Goal: Task Accomplishment & Management: Use online tool/utility

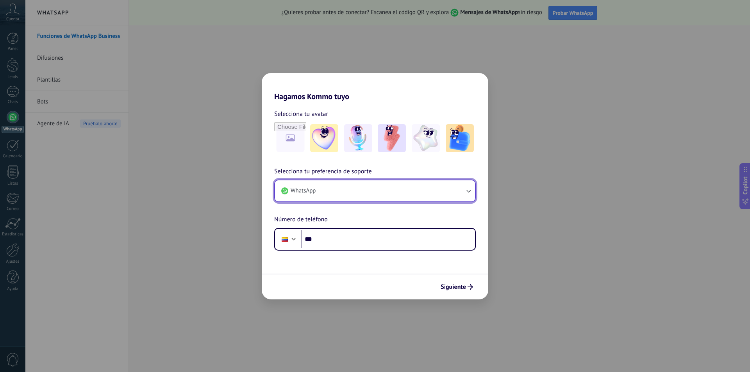
click at [340, 191] on button "WhatsApp" at bounding box center [375, 191] width 200 height 21
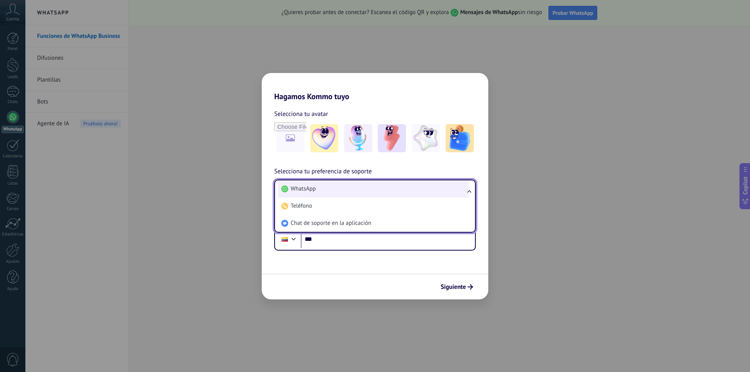
click at [340, 191] on li "WhatsApp" at bounding box center [373, 189] width 191 height 17
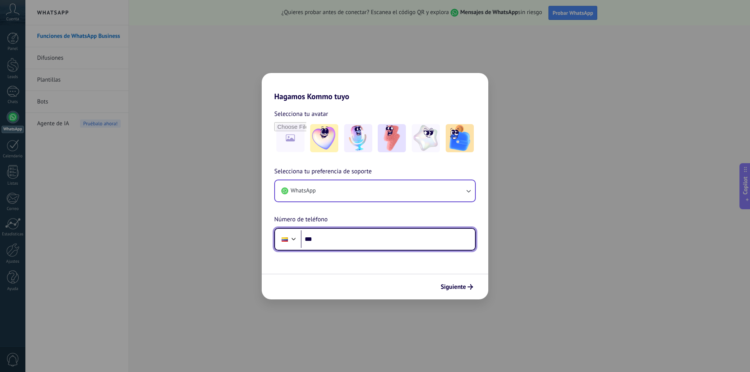
click at [346, 242] on input "***" at bounding box center [388, 240] width 174 height 18
click at [293, 238] on div at bounding box center [293, 238] width 9 height 9
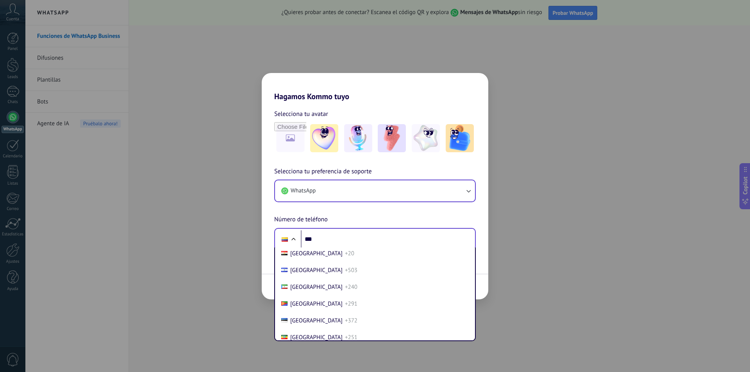
scroll to position [930, 0]
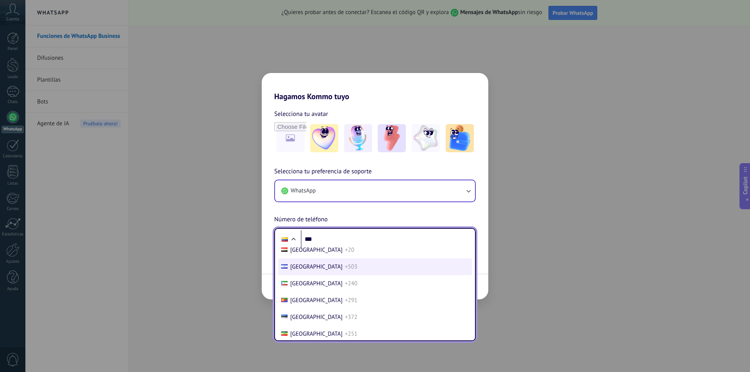
click at [354, 270] on li "[GEOGRAPHIC_DATA] +503" at bounding box center [375, 267] width 194 height 17
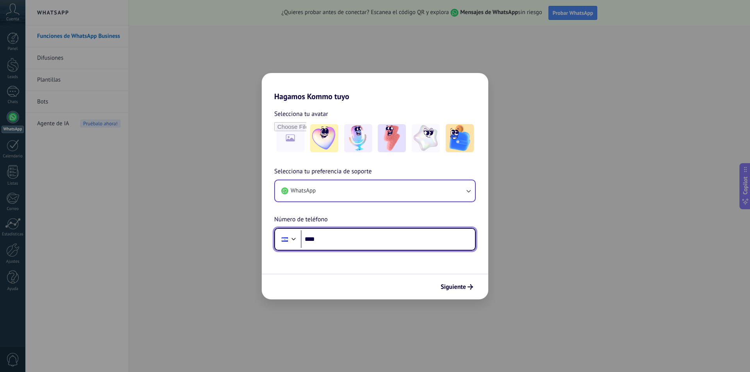
click at [358, 234] on input "***" at bounding box center [388, 240] width 174 height 18
type input "**********"
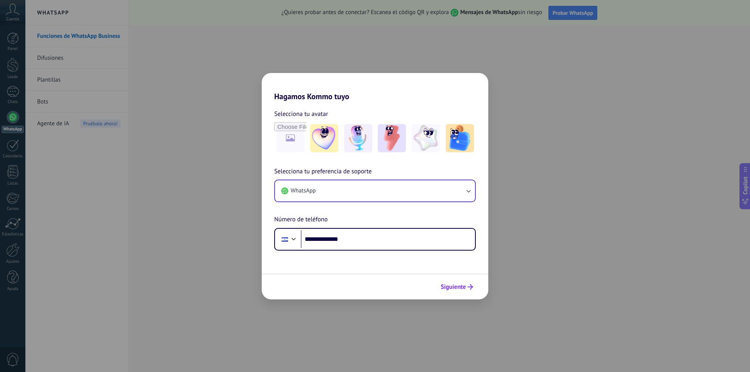
click at [453, 286] on span "Siguiente" at bounding box center [453, 286] width 25 height 5
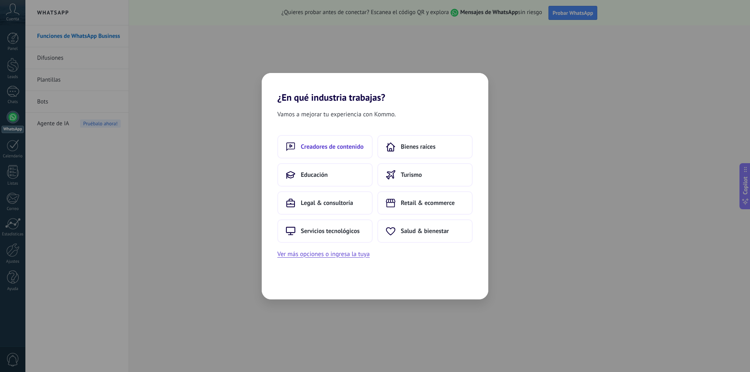
click at [342, 147] on span "Creadores de contenido" at bounding box center [332, 147] width 63 height 8
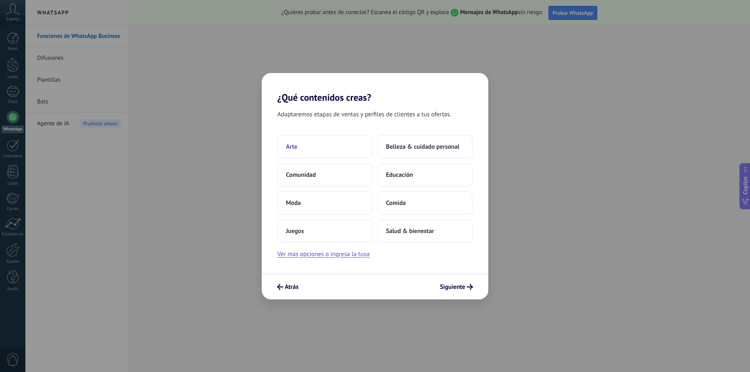
click at [316, 150] on button "Arte" at bounding box center [324, 146] width 95 height 23
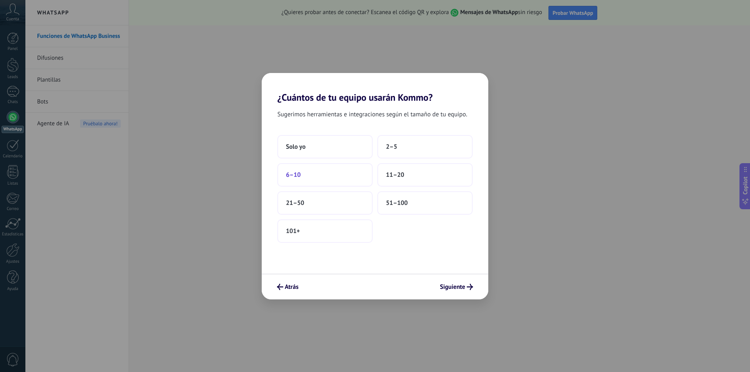
click at [345, 180] on button "6–10" at bounding box center [324, 174] width 95 height 23
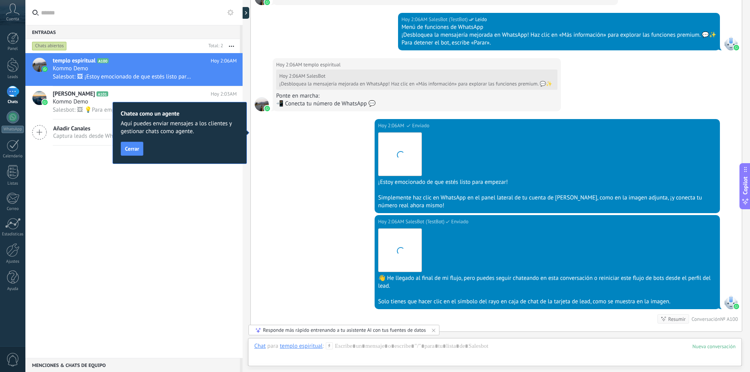
scroll to position [794, 0]
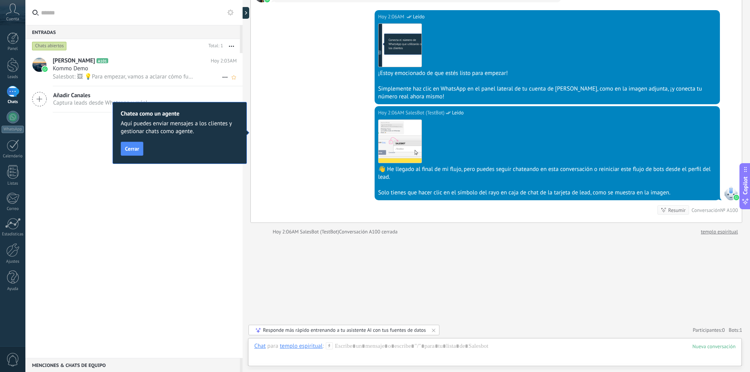
click at [122, 67] on div "Kommo Demo" at bounding box center [145, 69] width 184 height 8
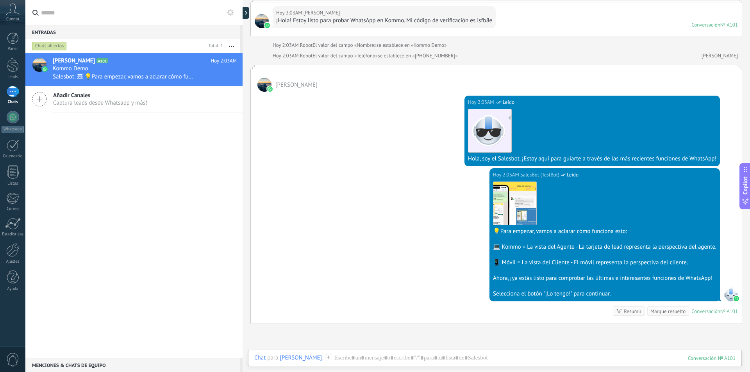
scroll to position [28, 0]
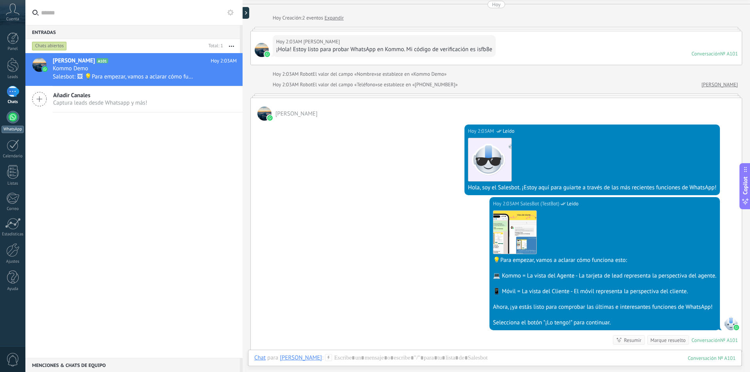
click at [12, 119] on div at bounding box center [13, 117] width 13 height 13
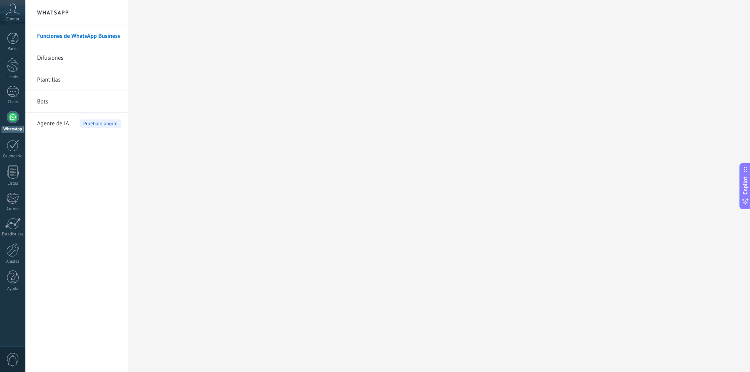
click at [89, 37] on link "Funciones de WhatsApp Business" at bounding box center [79, 36] width 84 height 22
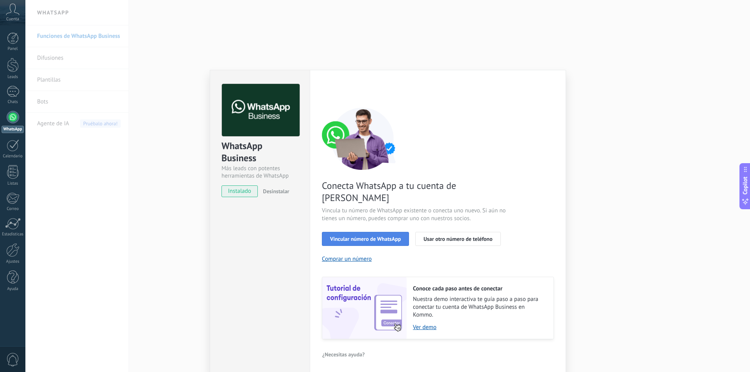
click at [376, 236] on span "Vincular número de WhatsApp" at bounding box center [365, 238] width 71 height 5
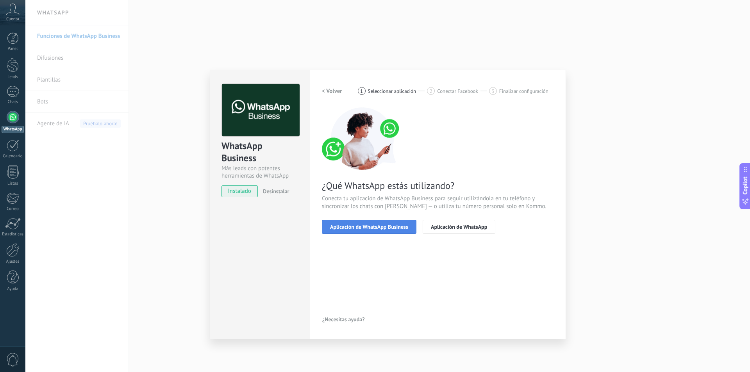
click at [380, 229] on span "Aplicación de WhatsApp Business" at bounding box center [369, 226] width 78 height 5
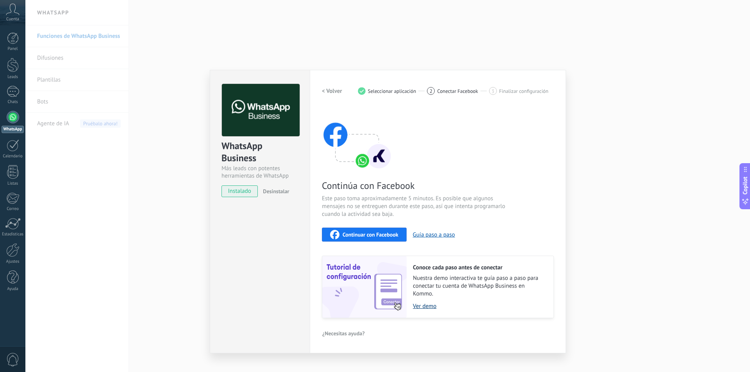
click at [428, 308] on link "Ver demo" at bounding box center [479, 306] width 133 height 7
click at [375, 234] on span "Continuar con Facebook" at bounding box center [371, 234] width 56 height 5
click at [387, 231] on div "Continuar con Facebook" at bounding box center [364, 234] width 68 height 9
